Goal: Information Seeking & Learning: Learn about a topic

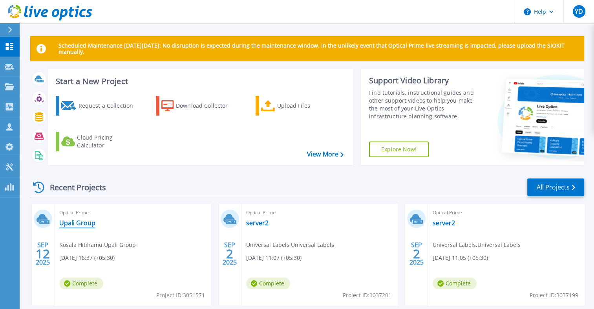
click at [78, 221] on link "Upali Group" at bounding box center [77, 223] width 36 height 8
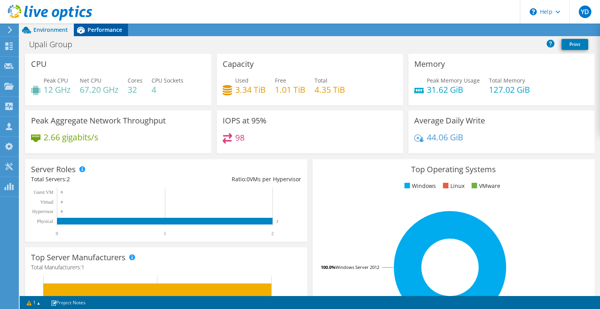
click at [95, 27] on span "Performance" at bounding box center [105, 29] width 35 height 7
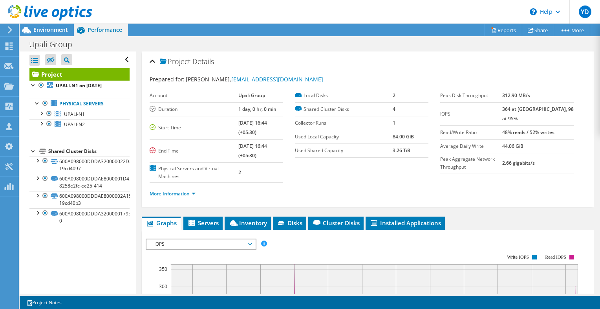
click at [163, 62] on span "Project" at bounding box center [175, 62] width 31 height 8
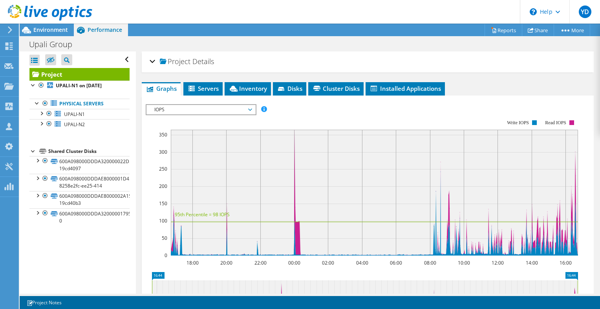
click at [163, 62] on span "Project" at bounding box center [175, 62] width 31 height 8
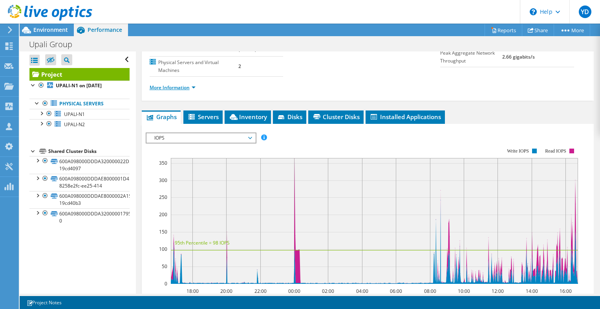
scroll to position [106, 0]
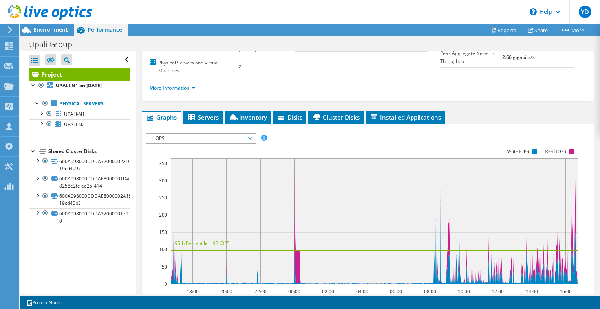
click at [218, 134] on span "IOPS" at bounding box center [200, 137] width 101 height 9
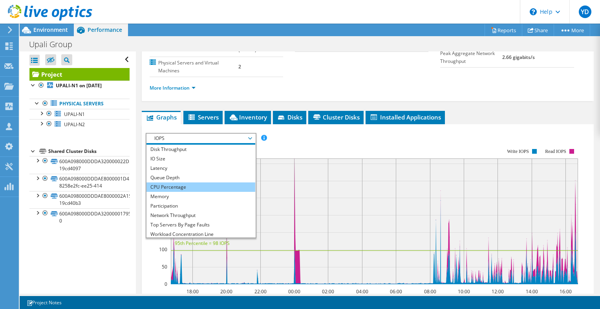
scroll to position [0, 0]
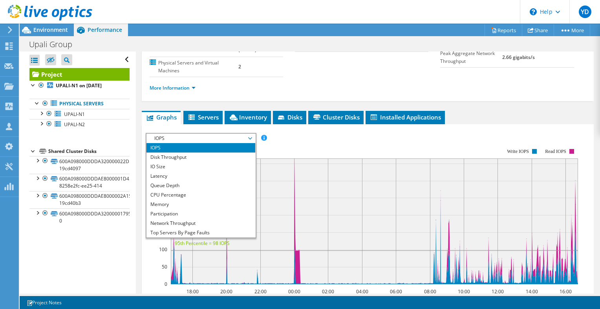
click at [194, 124] on div "IOPS Disk Throughput IO Size Latency Queue Depth CPU Percentage Memory Page Fau…" at bounding box center [368, 262] width 444 height 277
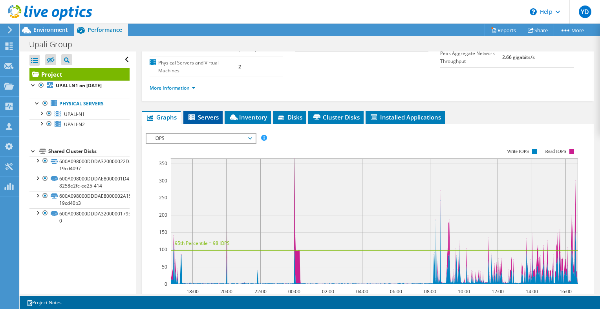
click at [199, 116] on span "Servers" at bounding box center [202, 117] width 31 height 8
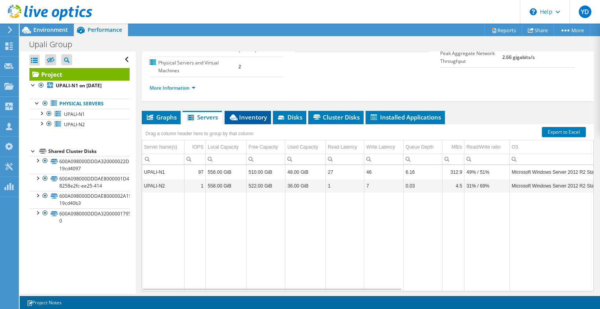
click at [246, 115] on span "Inventory" at bounding box center [247, 117] width 38 height 8
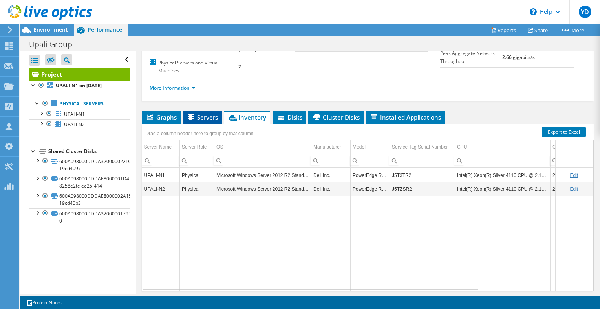
click at [210, 115] on span "Servers" at bounding box center [201, 117] width 31 height 8
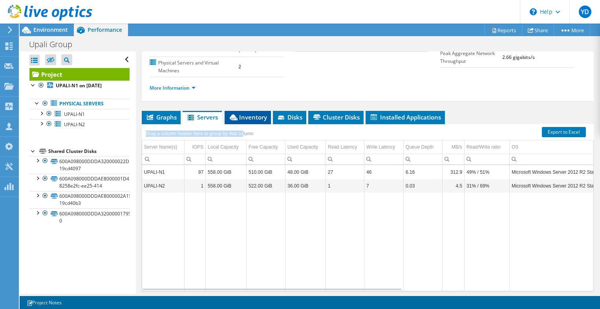
drag, startPoint x: 244, startPoint y: 128, endPoint x: 250, endPoint y: 121, distance: 9.5
click at [250, 121] on div "Graphs Servers Inventory Hypervisor Disks Cluster Disks Installed Applications …" at bounding box center [368, 209] width 452 height 196
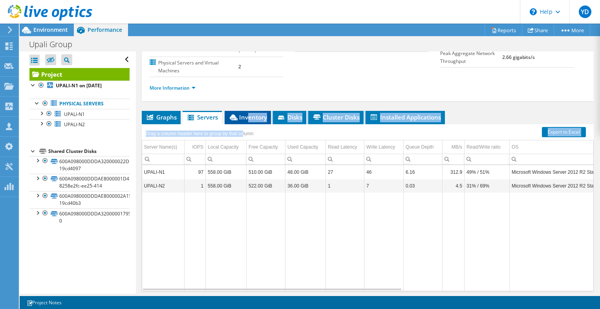
click at [250, 121] on li "Inventory" at bounding box center [248, 117] width 46 height 13
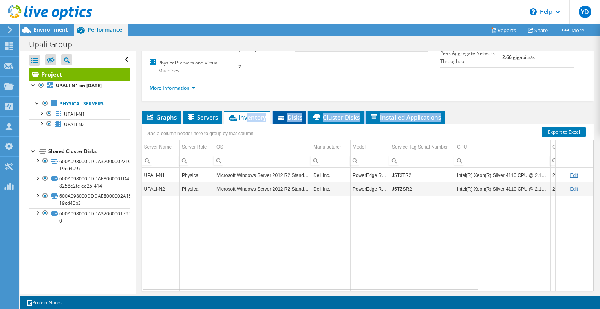
click at [299, 118] on span "Disks" at bounding box center [290, 117] width 26 height 8
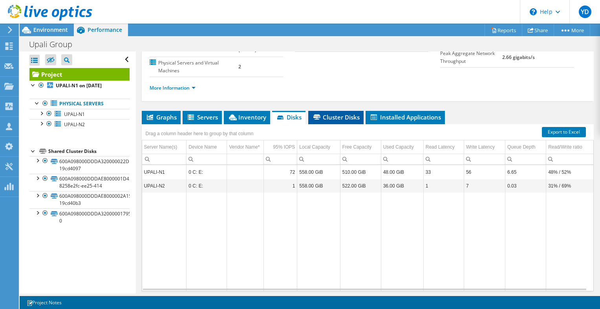
click at [334, 120] on li "Cluster Disks" at bounding box center [335, 117] width 55 height 13
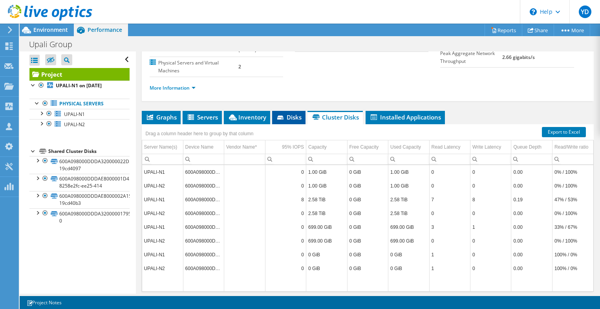
click at [286, 115] on span "Disks" at bounding box center [289, 117] width 26 height 8
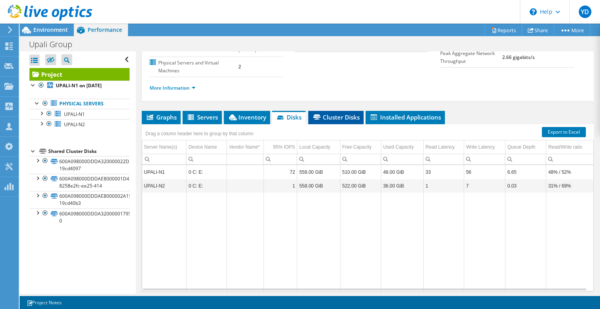
click at [337, 114] on span "Cluster Disks" at bounding box center [335, 117] width 47 height 8
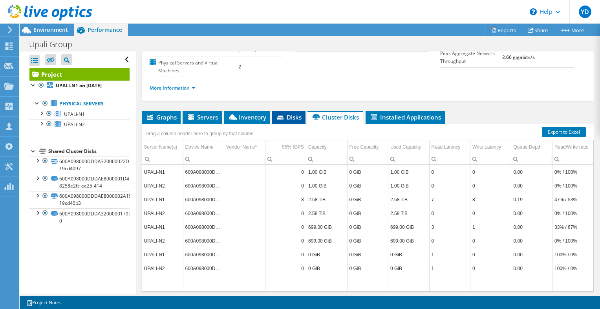
click at [295, 119] on span "Disks" at bounding box center [289, 117] width 26 height 8
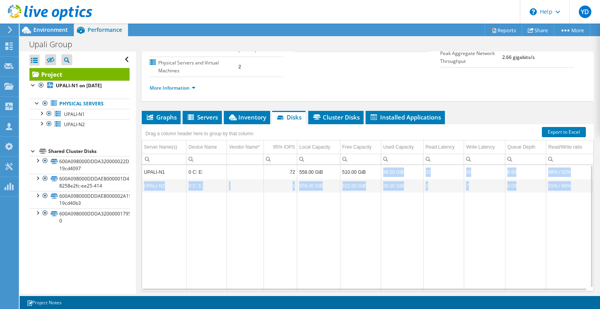
drag, startPoint x: 377, startPoint y: 165, endPoint x: 409, endPoint y: 197, distance: 45.0
click at [409, 197] on tbody "UPALI-N1 0 C: E: 72 558.00 GiB 510.00 GiB 48.00 GiB 33 56 6.65 48% / 52% UPALI-…" at bounding box center [367, 228] width 451 height 126
click at [409, 197] on td "Data grid" at bounding box center [402, 241] width 42 height 98
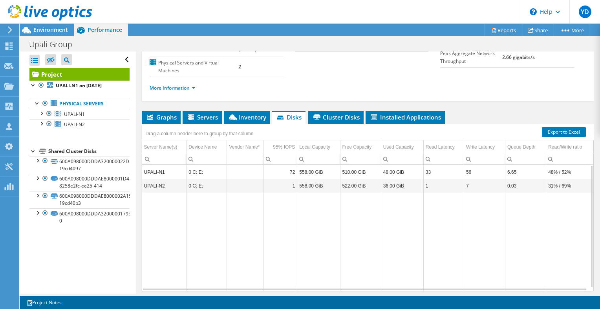
click at [355, 127] on div "Drag a column header here to group by that column" at bounding box center [368, 129] width 452 height 10
click at [352, 114] on span "Cluster Disks" at bounding box center [335, 117] width 47 height 8
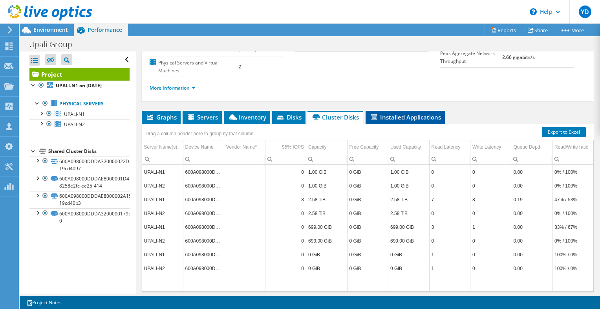
click at [378, 113] on span "Installed Applications" at bounding box center [404, 117] width 71 height 8
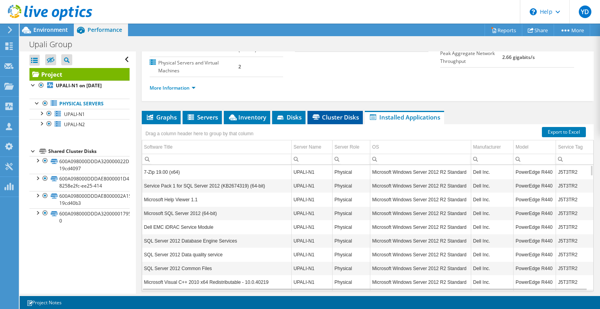
click at [341, 115] on span "Cluster Disks" at bounding box center [334, 117] width 47 height 8
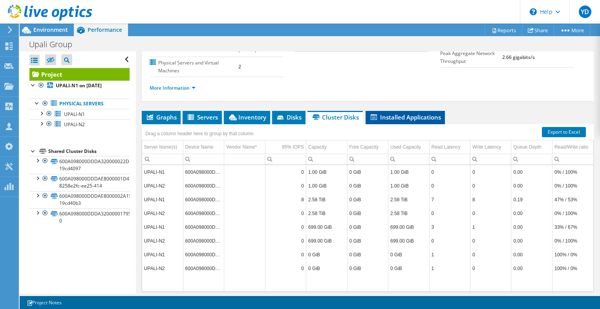
drag, startPoint x: 384, startPoint y: 124, endPoint x: 388, endPoint y: 117, distance: 8.1
click at [388, 117] on div "Graphs Servers Inventory Hypervisor Disks Cluster Disks Installed Applications …" at bounding box center [368, 209] width 452 height 196
click at [388, 117] on span "Installed Applications" at bounding box center [404, 117] width 71 height 8
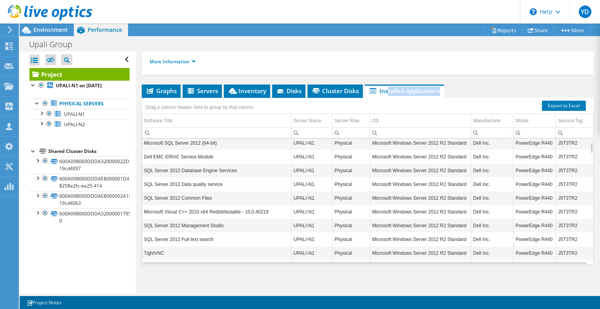
scroll to position [43, 0]
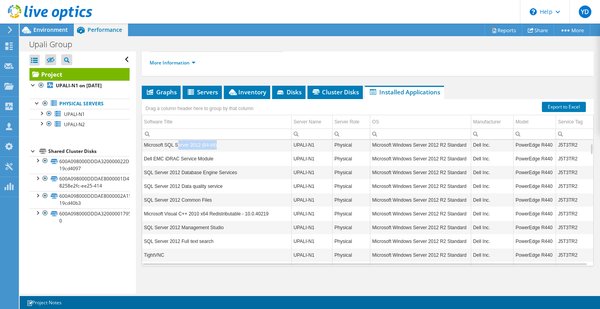
drag, startPoint x: 224, startPoint y: 144, endPoint x: 177, endPoint y: 141, distance: 46.8
click at [177, 141] on td "Microsoft SQL Server 2012 (64-bit)" at bounding box center [216, 145] width 149 height 14
click at [177, 141] on td "Microsoft SQL Server 2012 (64-bit)" at bounding box center [216, 144] width 149 height 14
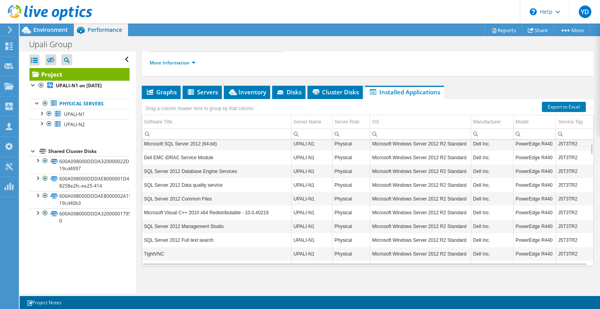
click at [176, 152] on td "Dell EMC iDRAC Service Module" at bounding box center [216, 157] width 149 height 14
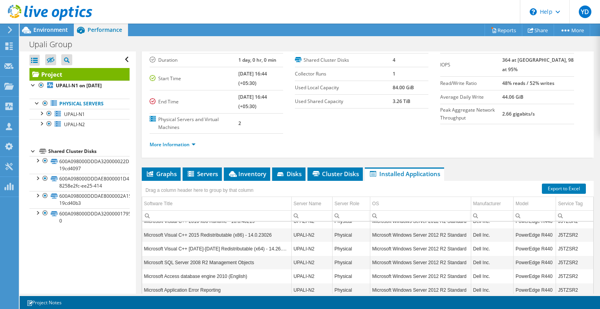
scroll to position [1216, 0]
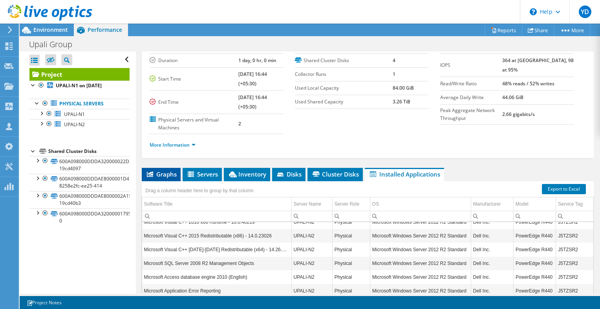
click at [166, 170] on span "Graphs" at bounding box center [161, 174] width 31 height 8
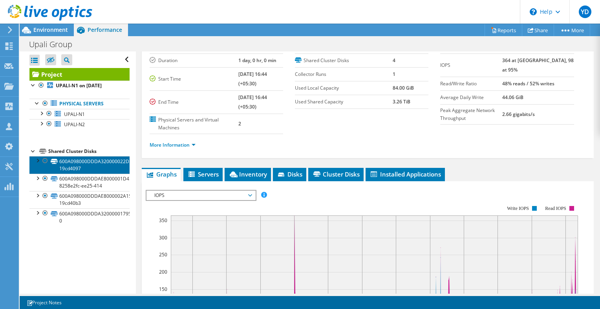
click at [68, 164] on link "600A098000DDDA320000022D5BFFEC66-19cd4097" at bounding box center [79, 164] width 100 height 17
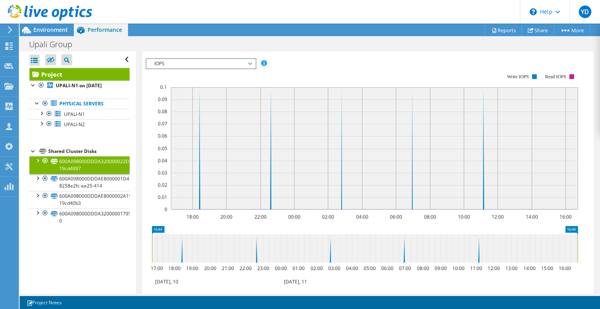
scroll to position [174, 0]
click at [197, 64] on span "IOPS" at bounding box center [200, 63] width 101 height 9
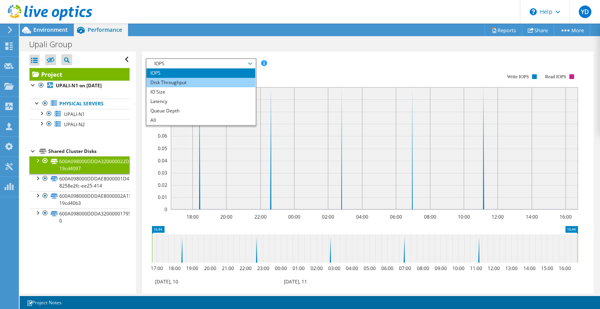
click at [191, 79] on li "Disk Throughput" at bounding box center [200, 82] width 109 height 9
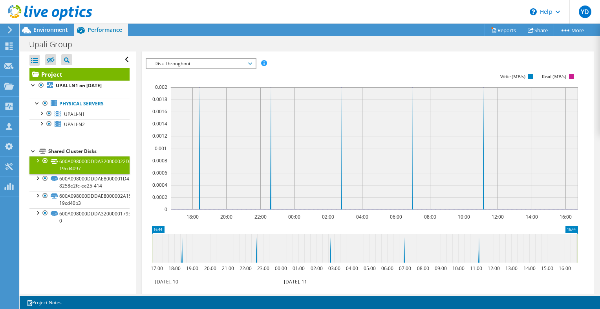
click at [201, 60] on span "Disk Throughput" at bounding box center [200, 63] width 101 height 9
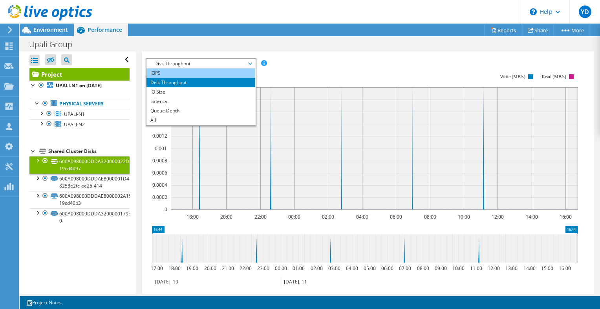
click at [194, 71] on li "IOPS" at bounding box center [200, 72] width 109 height 9
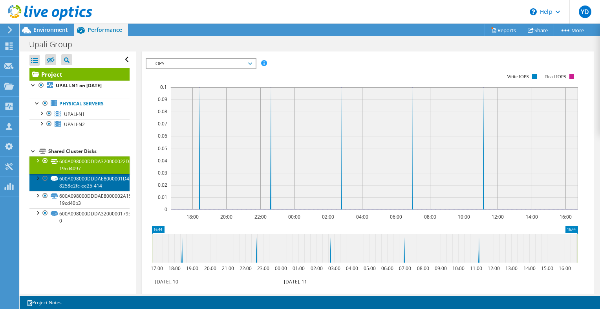
click at [83, 187] on link "600A098000DDDAE8000001D45BFD6FBF-8258e2fc-ee25-414" at bounding box center [79, 181] width 100 height 17
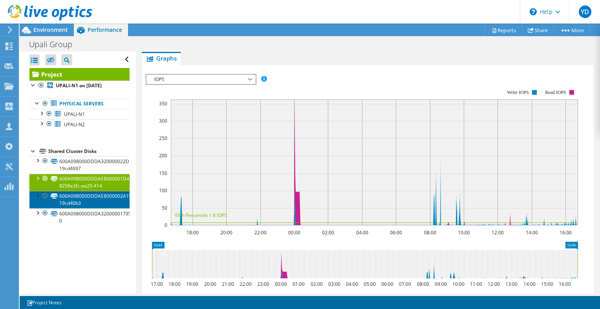
click at [97, 192] on link "600A098000DDDAE8000002A15BFFECBC-19cd40b3" at bounding box center [79, 199] width 100 height 17
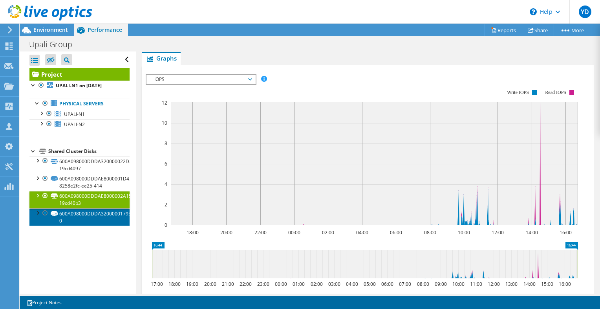
click at [91, 213] on link "600A098000DDDA32000001795BFD5C9A-0" at bounding box center [79, 216] width 100 height 17
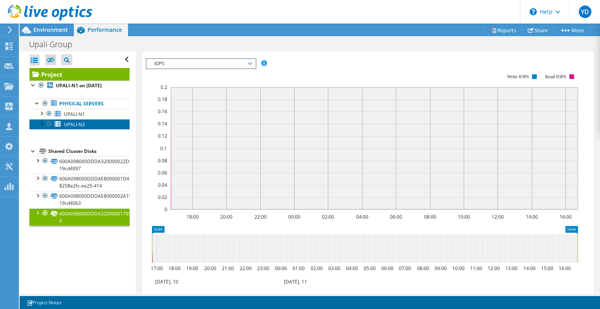
click at [97, 123] on link "UPALI-N2" at bounding box center [79, 124] width 100 height 10
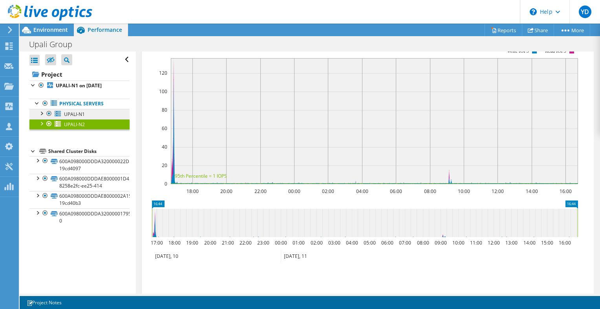
scroll to position [149, 0]
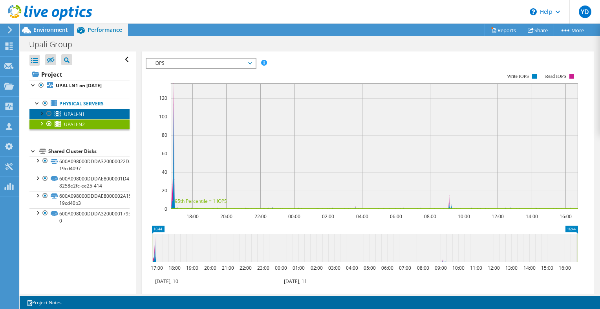
click at [102, 113] on link "UPALI-N1" at bounding box center [79, 114] width 100 height 10
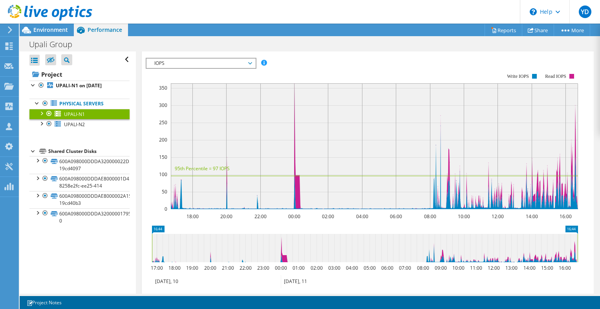
click at [69, 93] on ul "Physical Servers UPALI-N1 0 C: E: 600A098000DDDA320000022D5BFFEC66-19cd4097" at bounding box center [79, 114] width 100 height 47
click at [73, 89] on link "UPALI-N1 on 9/12/2025" at bounding box center [79, 85] width 100 height 10
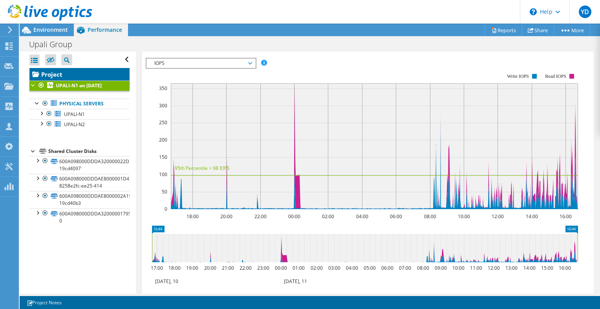
click at [58, 72] on link "Project" at bounding box center [79, 74] width 100 height 13
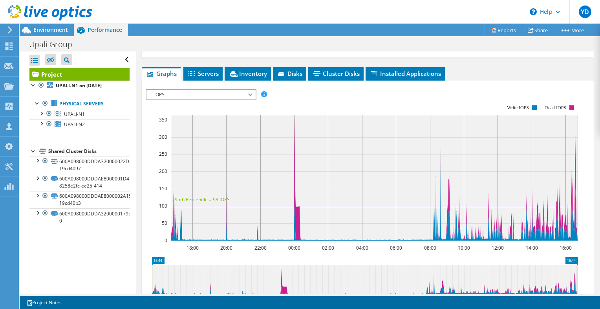
scroll to position [181, 0]
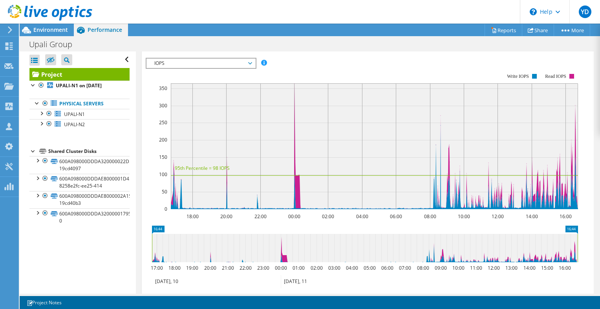
click at [160, 59] on span "IOPS" at bounding box center [200, 62] width 101 height 9
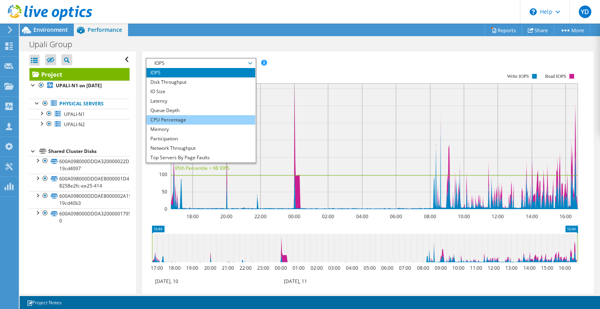
click at [157, 119] on li "CPU Percentage" at bounding box center [200, 119] width 109 height 9
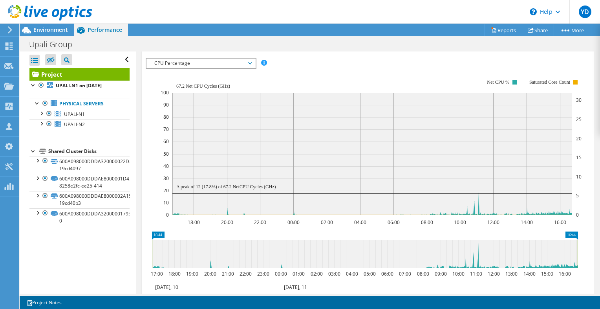
click at [188, 61] on span "CPU Percentage" at bounding box center [200, 62] width 101 height 9
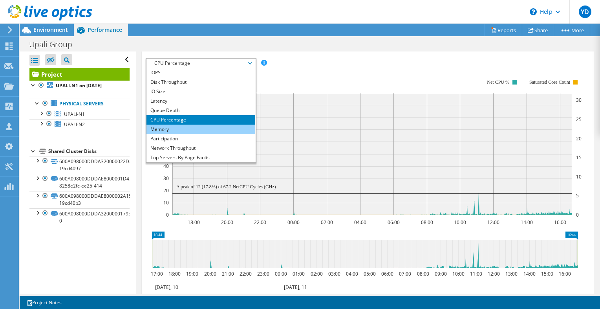
click at [175, 128] on li "Memory" at bounding box center [200, 128] width 109 height 9
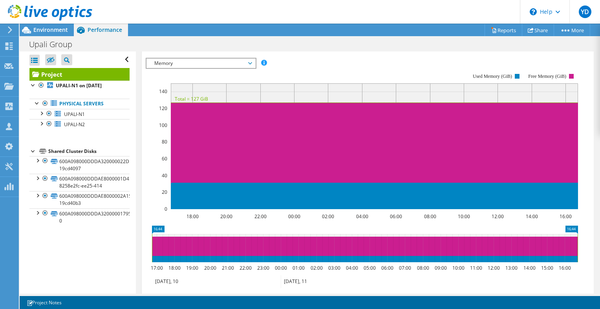
click at [204, 68] on rect at bounding box center [362, 140] width 432 height 157
click at [209, 60] on span "Memory" at bounding box center [200, 62] width 101 height 9
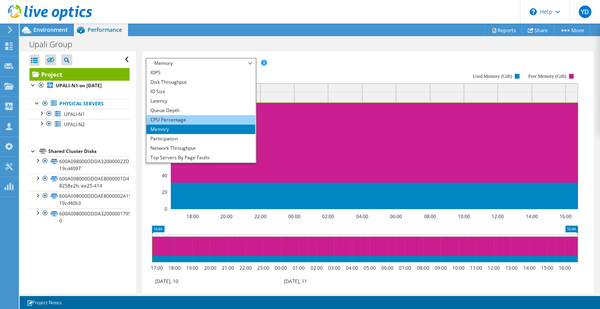
click at [186, 119] on li "CPU Percentage" at bounding box center [200, 119] width 109 height 9
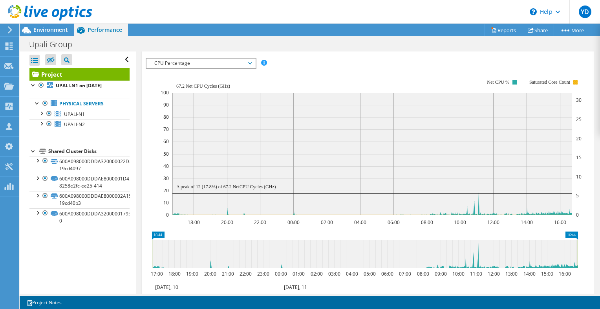
click at [575, 80] on rect at bounding box center [575, 82] width 5 height 5
click at [301, 250] on icon at bounding box center [364, 253] width 425 height 28
drag, startPoint x: 490, startPoint y: 262, endPoint x: 460, endPoint y: 258, distance: 30.1
click at [460, 258] on icon at bounding box center [364, 253] width 425 height 28
click at [149, 59] on span "CPU Percentage" at bounding box center [200, 62] width 109 height 9
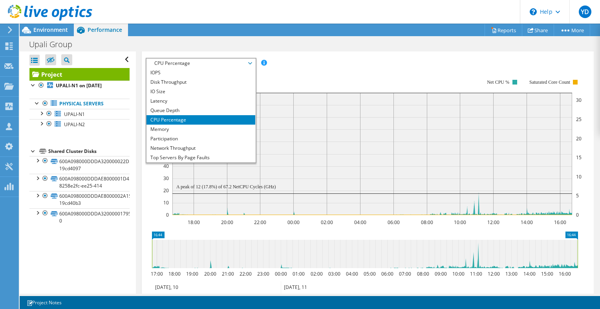
click at [149, 59] on span "CPU Percentage" at bounding box center [200, 62] width 109 height 9
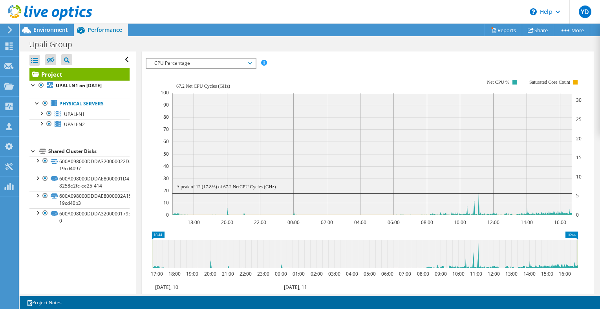
click at [149, 59] on span "CPU Percentage" at bounding box center [200, 62] width 109 height 9
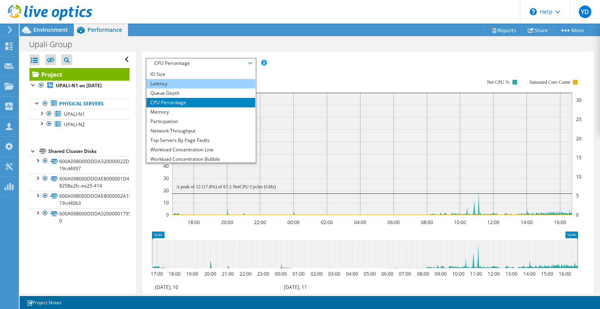
scroll to position [11, 0]
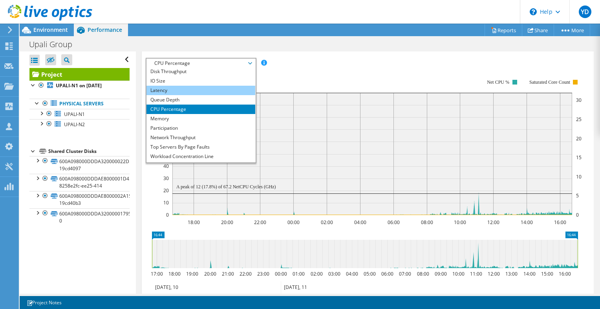
click at [168, 100] on li "Queue Depth" at bounding box center [200, 99] width 109 height 9
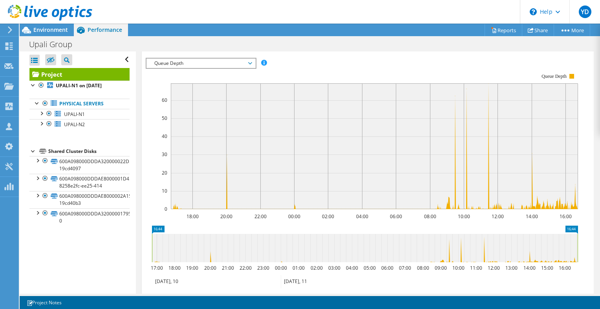
click at [187, 59] on span "Queue Depth" at bounding box center [200, 62] width 101 height 9
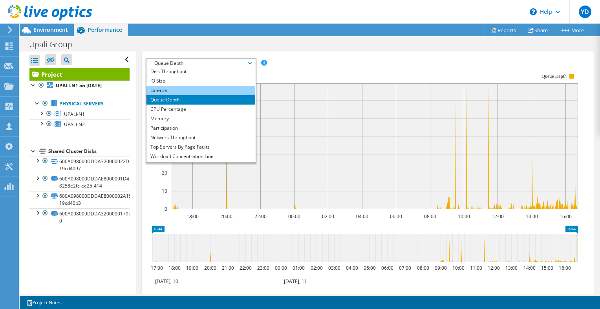
click at [177, 89] on li "Latency" at bounding box center [200, 90] width 109 height 9
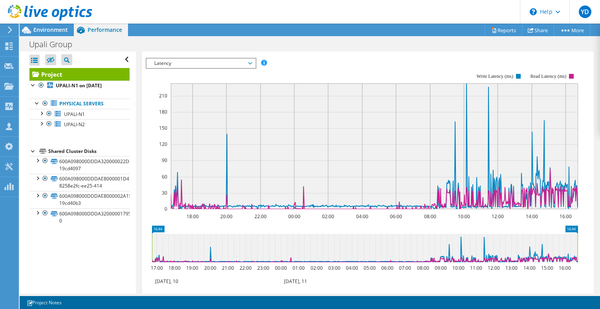
click at [159, 62] on span "Latency" at bounding box center [200, 62] width 101 height 9
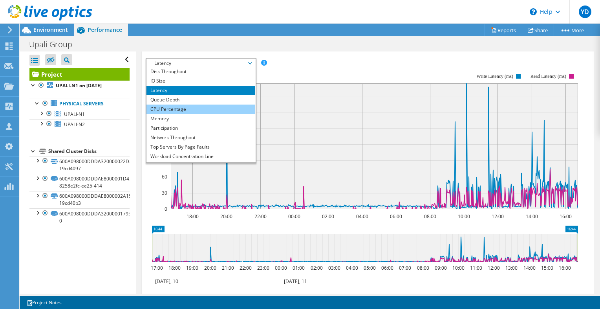
click at [161, 104] on li "CPU Percentage" at bounding box center [200, 108] width 109 height 9
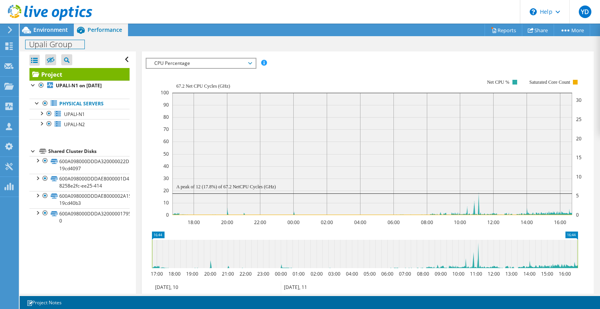
click at [57, 40] on h1 "Upali Group" at bounding box center [55, 44] width 59 height 9
click at [55, 31] on span "Environment" at bounding box center [50, 29] width 35 height 7
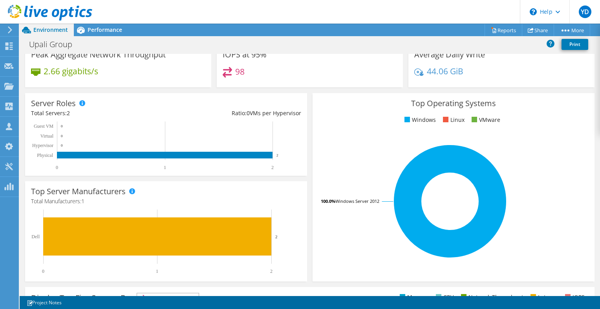
scroll to position [0, 0]
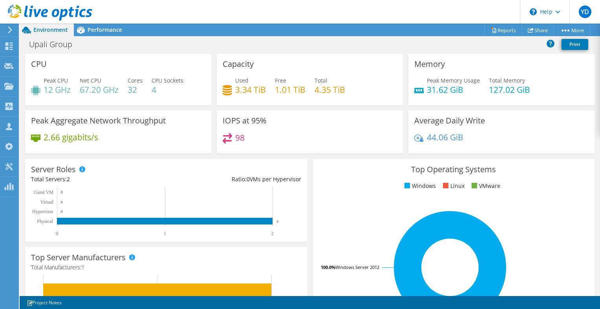
click at [92, 26] on div at bounding box center [46, 13] width 92 height 26
click at [93, 30] on span "Performance" at bounding box center [105, 29] width 35 height 7
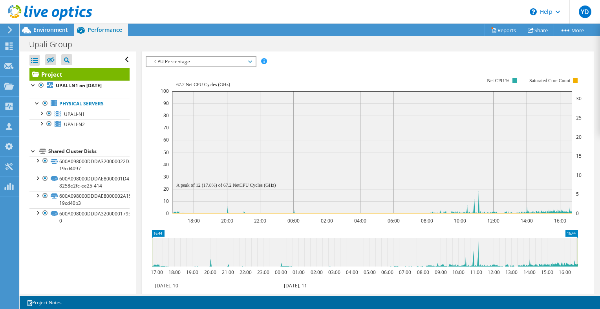
scroll to position [181, 0]
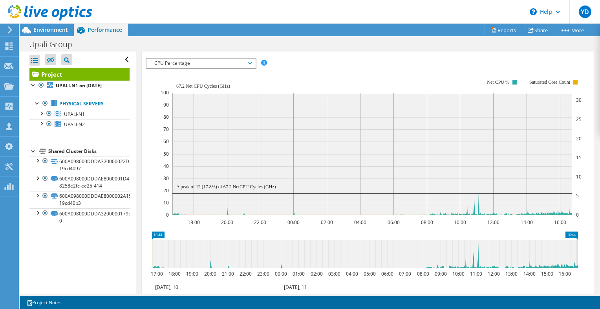
drag, startPoint x: 176, startPoint y: 183, endPoint x: 275, endPoint y: 184, distance: 98.9
click at [275, 184] on text "A peak of 12 (17.8%) of 67.2 NetCPU Cycles (GHz)" at bounding box center [226, 186] width 100 height 5
drag, startPoint x: 275, startPoint y: 184, endPoint x: 177, endPoint y: 185, distance: 97.4
click at [177, 185] on text "A peak of 12 (17.8%) of 67.2 NetCPU Cycles (GHz)" at bounding box center [226, 186] width 100 height 5
drag, startPoint x: 177, startPoint y: 185, endPoint x: 273, endPoint y: 185, distance: 95.8
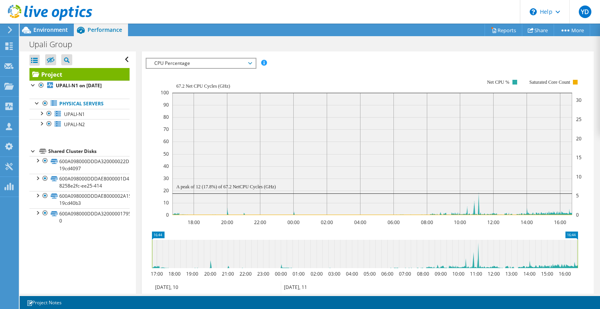
click at [273, 185] on text "A peak of 12 (17.8%) of 67.2 NetCPU Cycles (GHz)" at bounding box center [226, 186] width 100 height 5
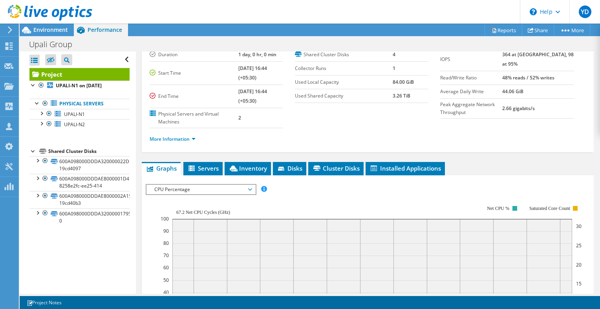
scroll to position [0, 0]
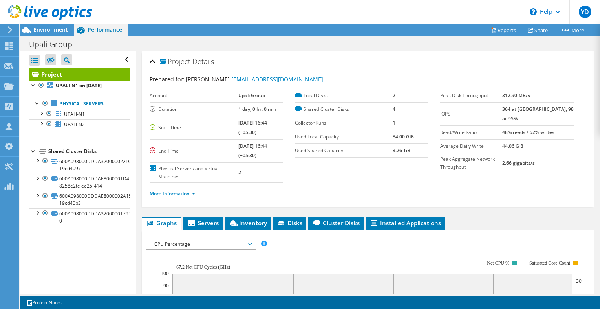
drag, startPoint x: 224, startPoint y: 61, endPoint x: 168, endPoint y: 58, distance: 56.2
click at [168, 58] on div "Project Details" at bounding box center [368, 61] width 436 height 17
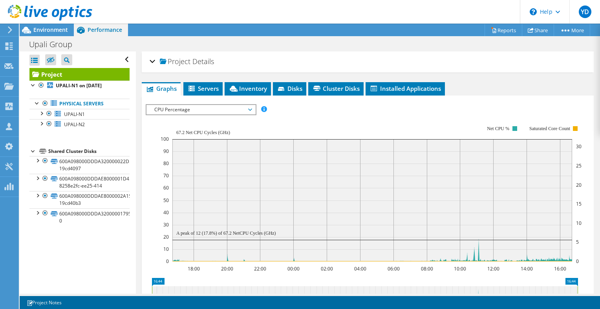
drag, startPoint x: 168, startPoint y: 58, endPoint x: 208, endPoint y: 59, distance: 40.4
click at [208, 59] on span "Details" at bounding box center [203, 61] width 22 height 9
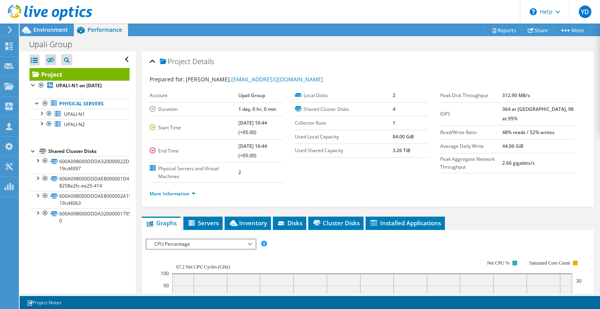
click at [234, 59] on div "Project Details" at bounding box center [368, 61] width 436 height 17
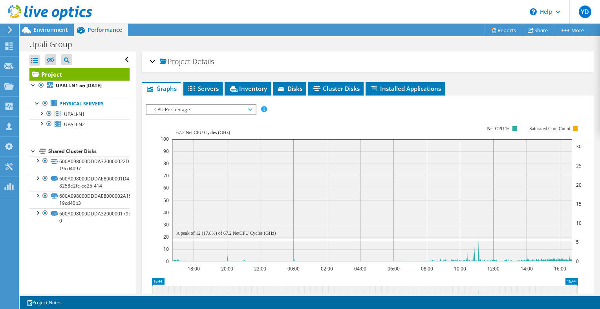
click at [234, 59] on div "Project Details" at bounding box center [368, 61] width 436 height 17
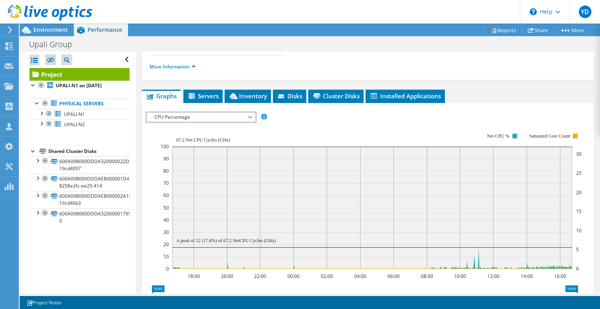
scroll to position [128, 0]
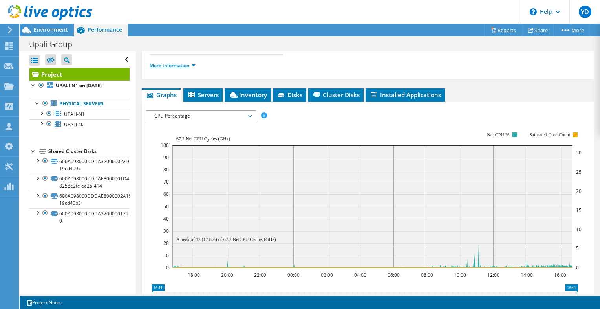
click at [187, 66] on link "More Information" at bounding box center [173, 65] width 46 height 7
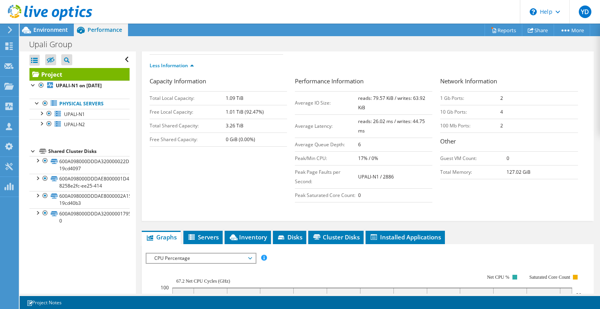
click at [245, 121] on td "3.26 TiB" at bounding box center [256, 126] width 61 height 14
click at [154, 62] on link "Less Information" at bounding box center [172, 65] width 44 height 7
